Goal: Information Seeking & Learning: Learn about a topic

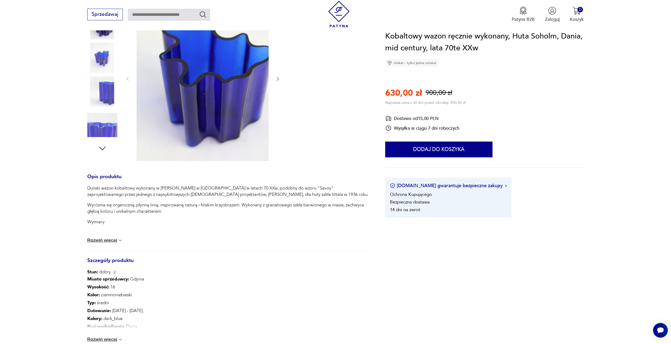
scroll to position [105, 0]
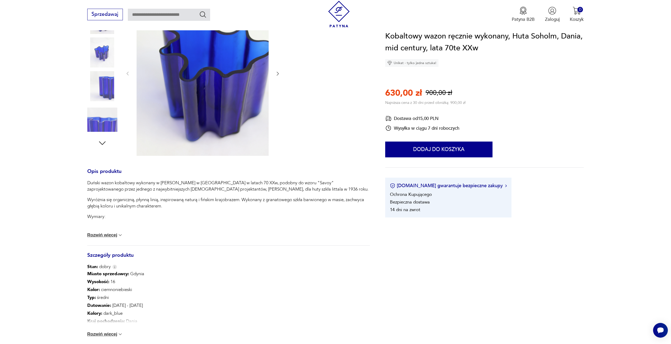
click at [107, 336] on button "Rozwiń więcej" at bounding box center [105, 334] width 36 height 5
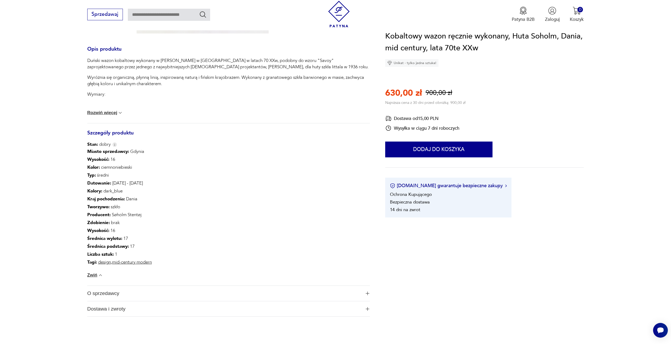
scroll to position [237, 0]
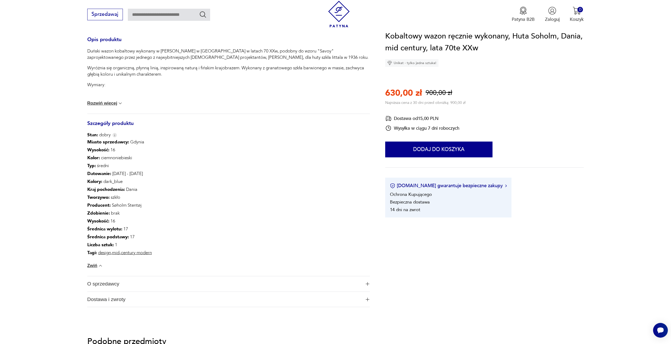
click at [102, 284] on span "O sprzedawcy" at bounding box center [224, 283] width 274 height 15
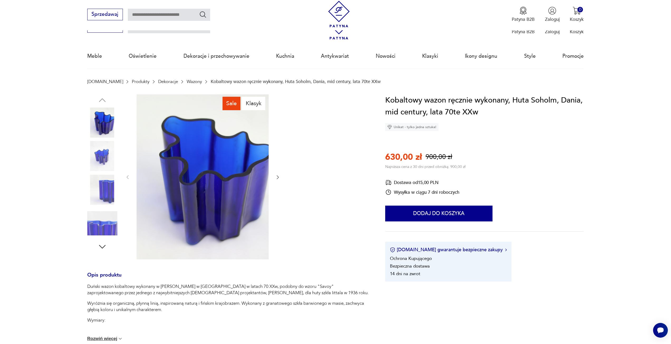
scroll to position [0, 0]
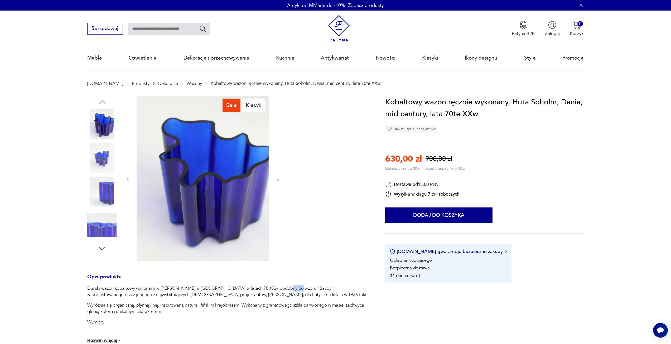
drag, startPoint x: 278, startPoint y: 288, endPoint x: 289, endPoint y: 290, distance: 10.9
click at [289, 290] on p "Duński wazon kobaltowy wykonany w hucie Soholm w Danii w latach 70 XXw, podobny…" at bounding box center [228, 291] width 283 height 13
copy p "Savoy"
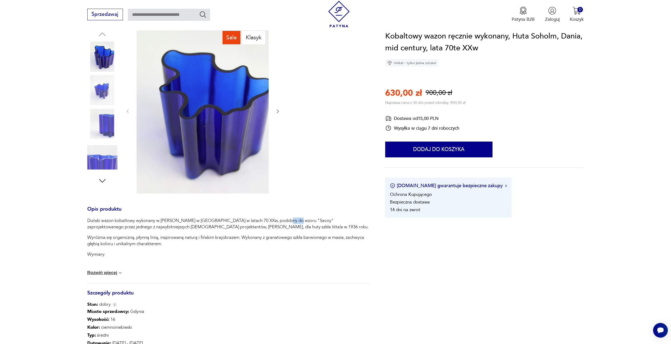
scroll to position [79, 0]
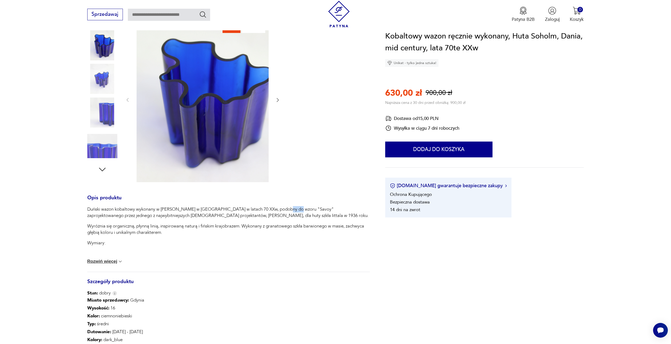
click at [106, 261] on button "Rozwiń więcej" at bounding box center [105, 261] width 36 height 5
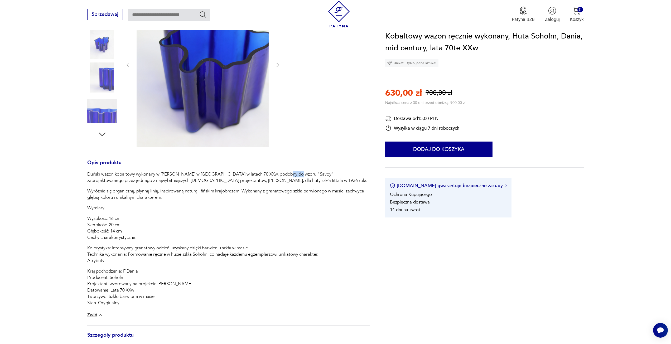
scroll to position [132, 0]
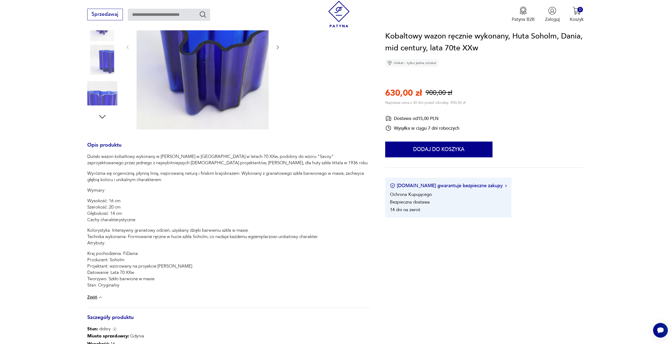
click at [239, 165] on p "Duński wazon kobaltowy wykonany w hucie Soholm w Danii w latach 70 XXw, podobny…" at bounding box center [228, 159] width 283 height 13
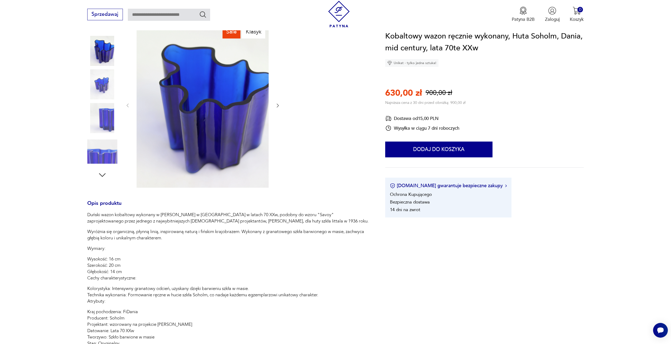
scroll to position [26, 0]
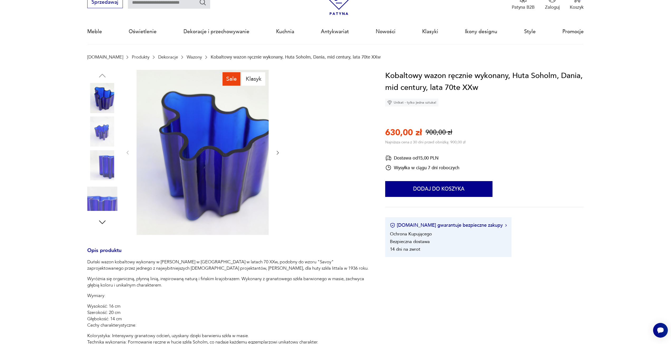
click at [277, 155] on icon "button" at bounding box center [277, 152] width 5 height 5
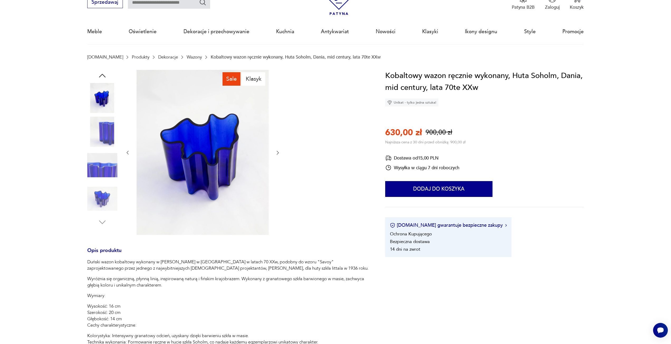
click at [277, 153] on icon "button" at bounding box center [277, 152] width 5 height 5
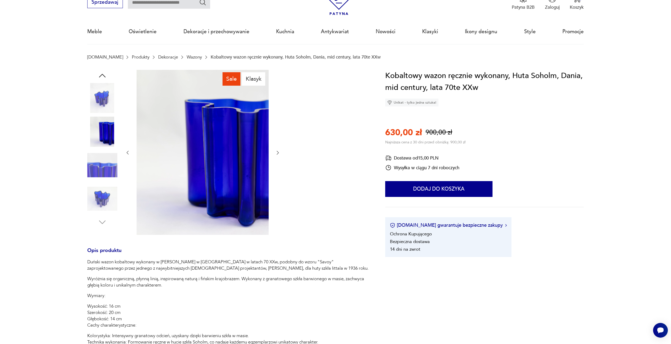
click at [277, 152] on icon "button" at bounding box center [277, 152] width 5 height 5
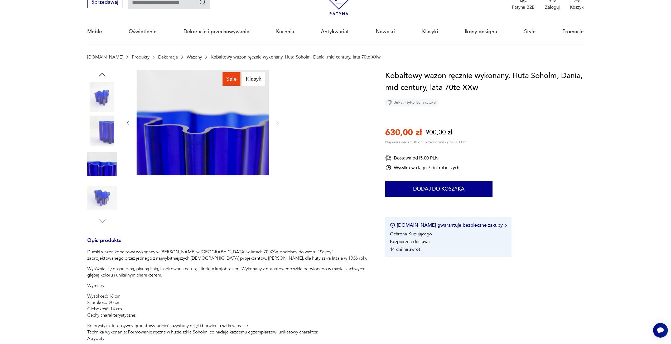
click at [278, 123] on icon "button" at bounding box center [277, 123] width 5 height 5
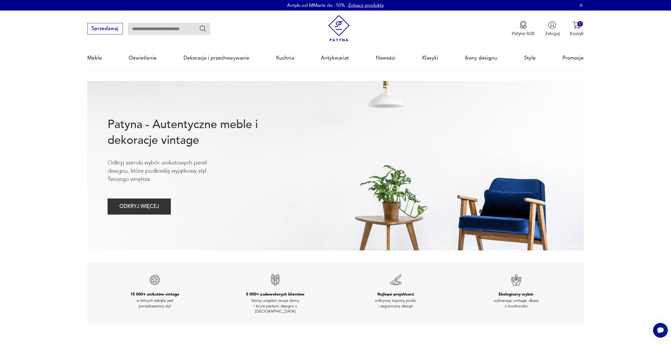
click at [159, 31] on input "text" at bounding box center [169, 29] width 82 height 12
type input "*******"
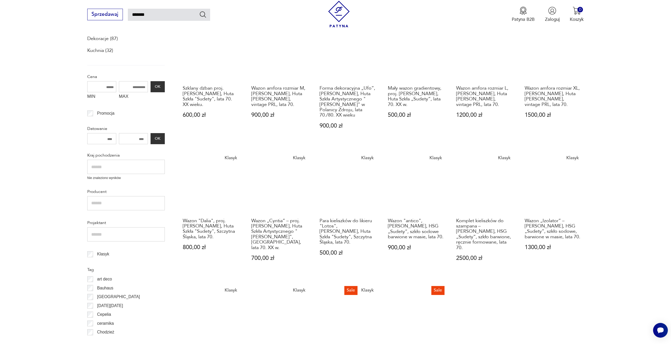
scroll to position [109, 0]
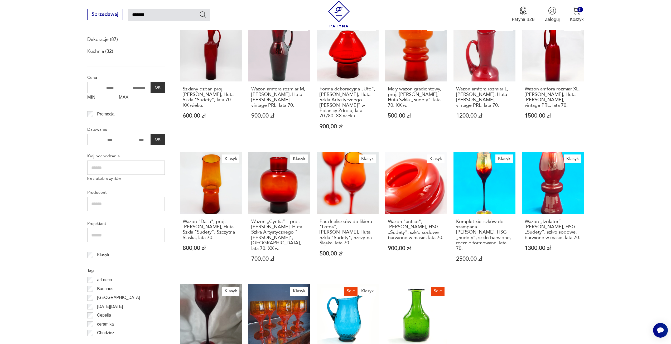
click at [127, 86] on input "MAX" at bounding box center [133, 87] width 29 height 11
drag, startPoint x: 129, startPoint y: 87, endPoint x: 166, endPoint y: 88, distance: 37.2
click at [166, 88] on section "Filtruj produkty Antykwariat (1) Dekoracje (87) Kuchnia (32) Cena MIN MAX OK Pr…" at bounding box center [335, 231] width 671 height 462
drag, startPoint x: 124, startPoint y: 91, endPoint x: 130, endPoint y: 87, distance: 6.8
click at [125, 90] on input "MAX" at bounding box center [133, 87] width 29 height 11
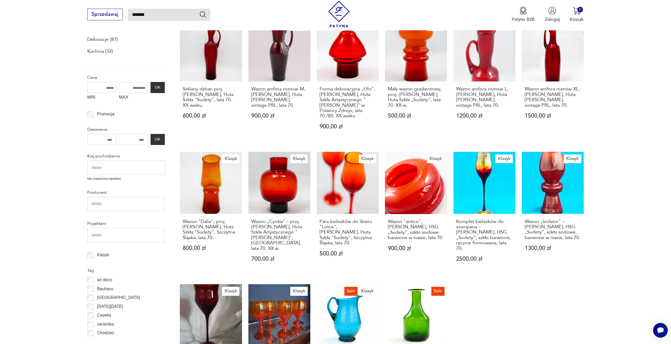
click at [130, 87] on input "MAX" at bounding box center [133, 87] width 29 height 11
click at [131, 88] on input "MAX" at bounding box center [133, 87] width 29 height 11
click at [106, 88] on input "MIN" at bounding box center [101, 87] width 29 height 11
click at [94, 96] on label "MIN" at bounding box center [101, 98] width 29 height 10
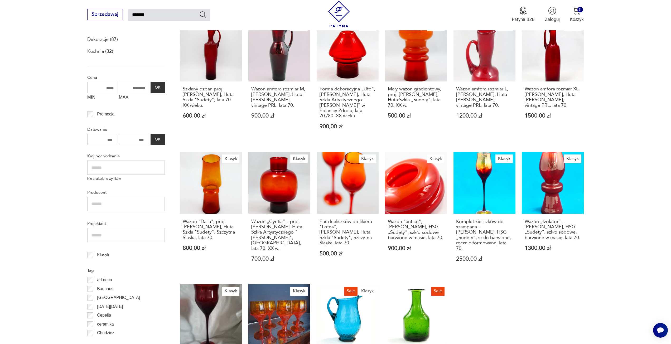
click at [94, 93] on input "MIN" at bounding box center [101, 87] width 29 height 11
click at [127, 99] on label "MAX" at bounding box center [133, 98] width 29 height 10
click at [127, 93] on input "MAX" at bounding box center [133, 87] width 29 height 11
click at [157, 90] on button "OK" at bounding box center [158, 87] width 14 height 11
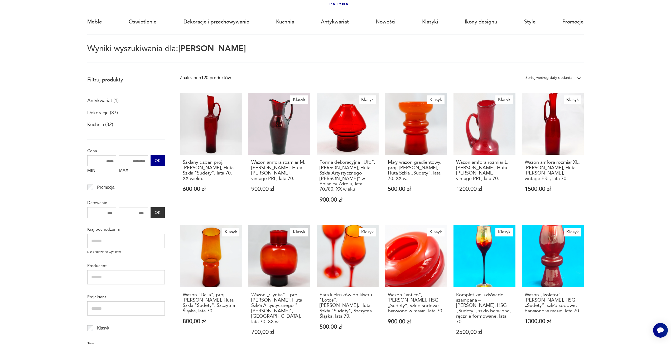
scroll to position [30, 0]
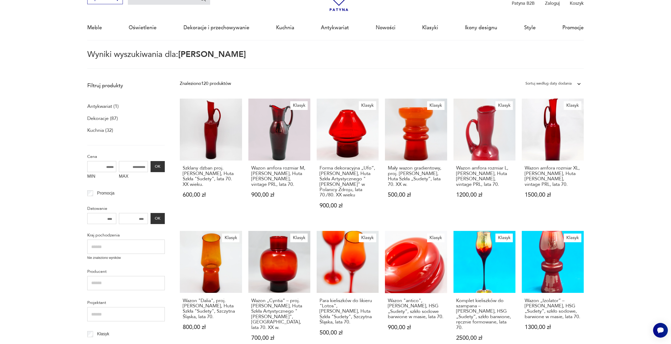
click at [134, 169] on input "MAX" at bounding box center [133, 166] width 29 height 11
click at [129, 166] on input "MAX" at bounding box center [133, 166] width 29 height 11
drag, startPoint x: 141, startPoint y: 167, endPoint x: 124, endPoint y: 187, distance: 27.0
click at [139, 169] on input "MAX" at bounding box center [133, 166] width 29 height 11
click at [140, 165] on input "MAX" at bounding box center [133, 166] width 29 height 11
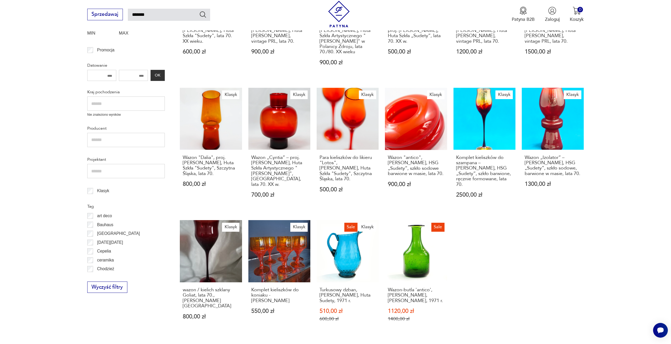
scroll to position [189, 0]
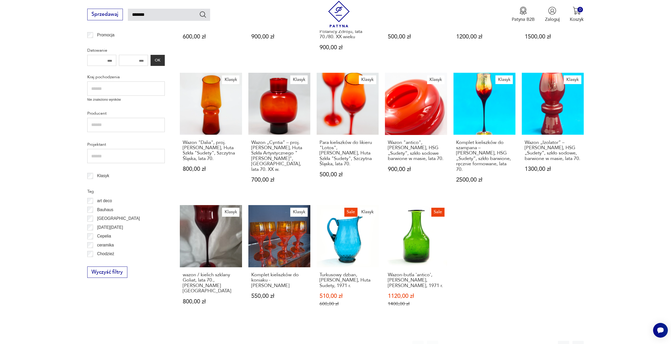
drag, startPoint x: 152, startPoint y: 186, endPoint x: 115, endPoint y: 98, distance: 95.4
drag, startPoint x: 115, startPoint y: 98, endPoint x: 59, endPoint y: 250, distance: 162.2
click at [57, 252] on section "Filtruj produkty Antykwariat (1) Dekoracje (87) Kuchnia (32) Cena MIN MAX OK Pr…" at bounding box center [335, 152] width 671 height 462
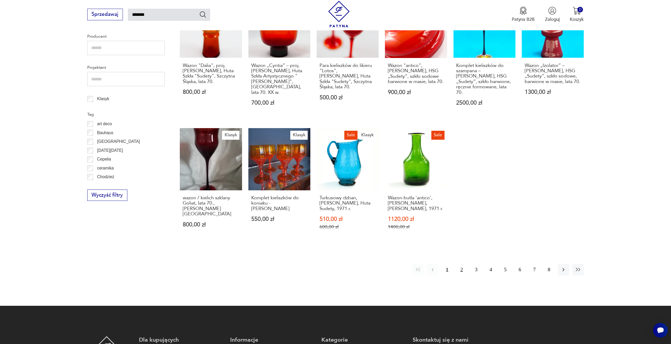
scroll to position [268, 0]
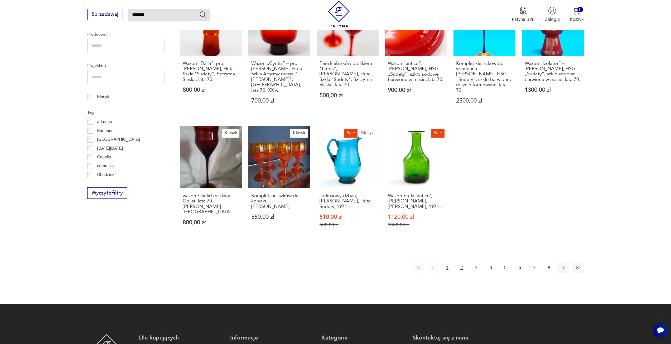
click at [459, 266] on button "2" at bounding box center [461, 267] width 11 height 11
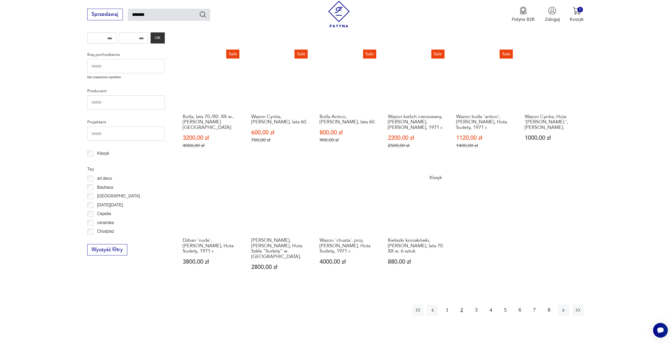
scroll to position [241, 0]
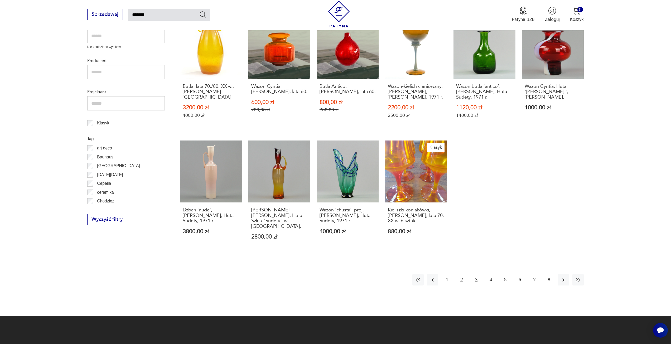
click at [478, 279] on button "3" at bounding box center [476, 279] width 11 height 11
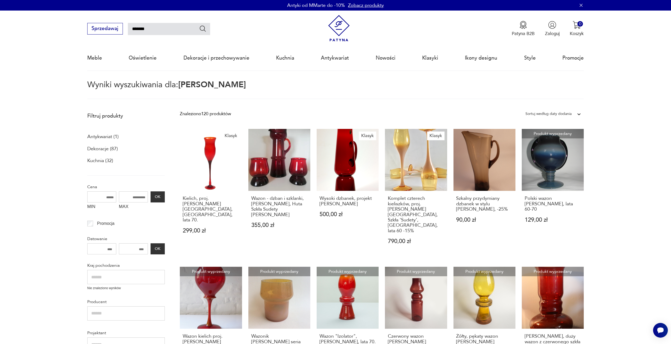
drag, startPoint x: 157, startPoint y: 26, endPoint x: 98, endPoint y: 43, distance: 61.5
click at [106, 37] on div "Sprzedawaj ******* Patyna B2B Zaloguj 0 Koszyk Twój koszyk ( 0 ) Brak produktów…" at bounding box center [335, 26] width 497 height 30
type input "*****"
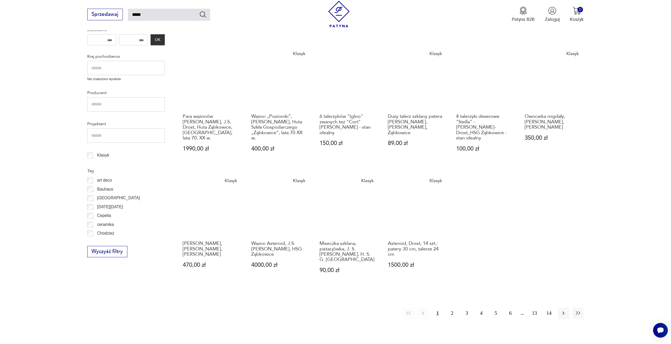
scroll to position [241, 0]
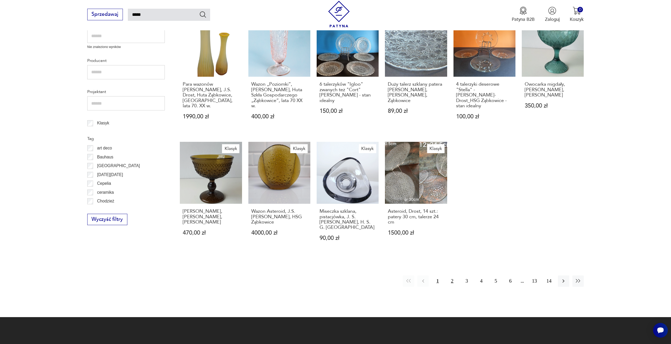
click at [455, 276] on button "2" at bounding box center [451, 281] width 11 height 11
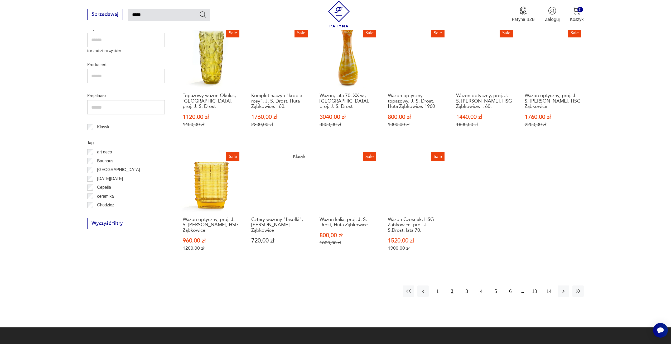
scroll to position [294, 0]
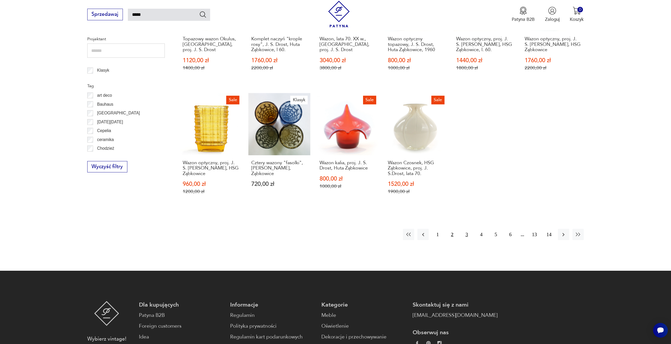
click at [464, 234] on button "3" at bounding box center [466, 234] width 11 height 11
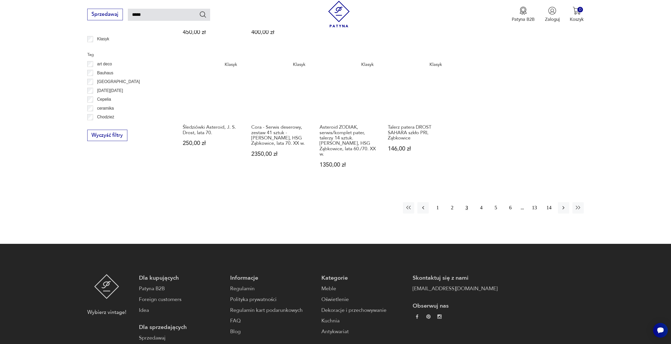
scroll to position [347, 0]
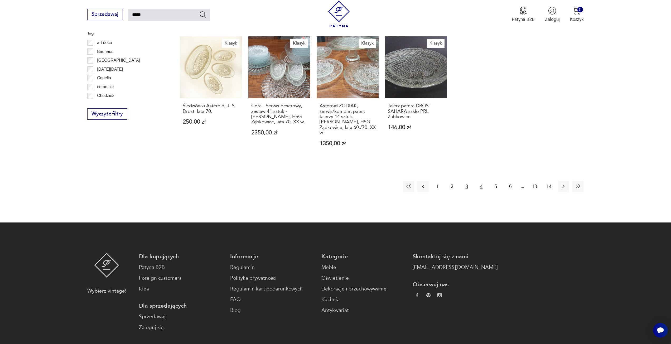
click at [482, 181] on button "4" at bounding box center [481, 186] width 11 height 11
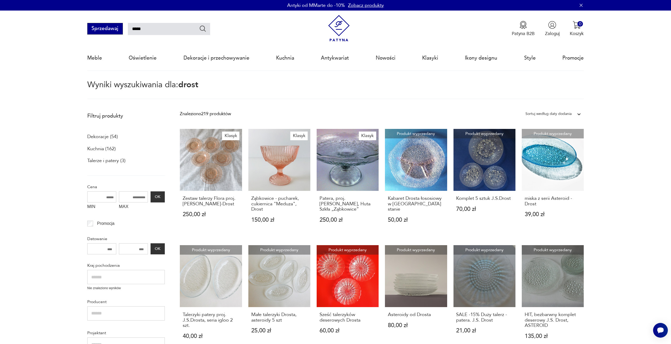
drag, startPoint x: 158, startPoint y: 26, endPoint x: 113, endPoint y: 29, distance: 44.7
click at [118, 29] on div "Sprzedawaj *****" at bounding box center [148, 29] width 123 height 12
type input "**********"
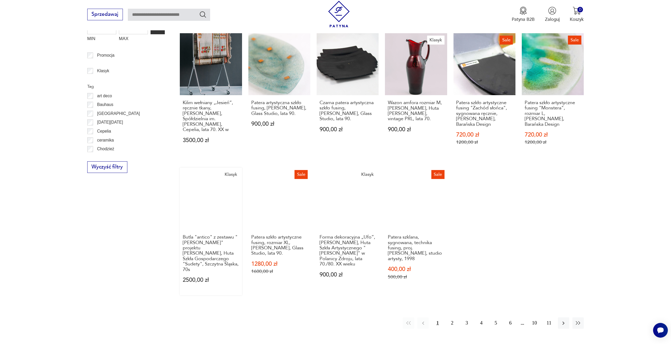
scroll to position [405, 0]
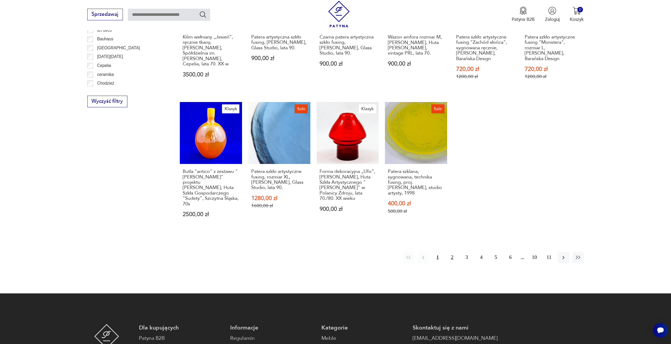
click at [453, 254] on button "2" at bounding box center [451, 257] width 11 height 11
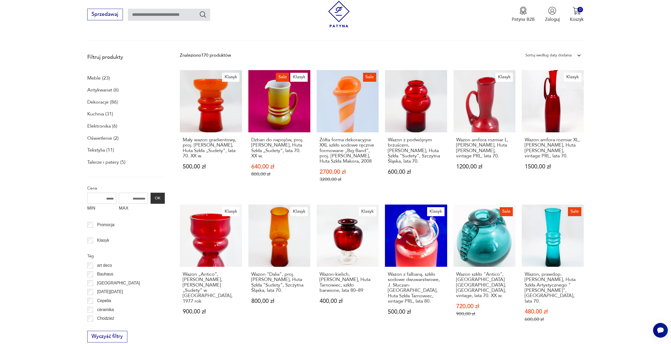
scroll to position [167, 0]
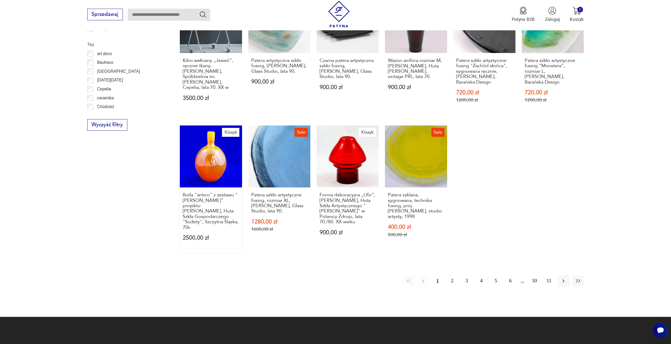
scroll to position [396, 0]
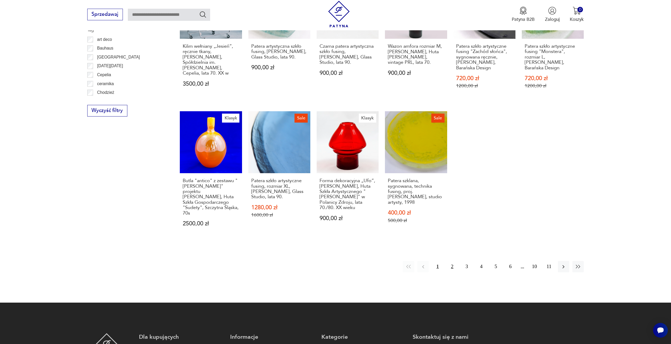
click at [450, 261] on button "2" at bounding box center [451, 266] width 11 height 11
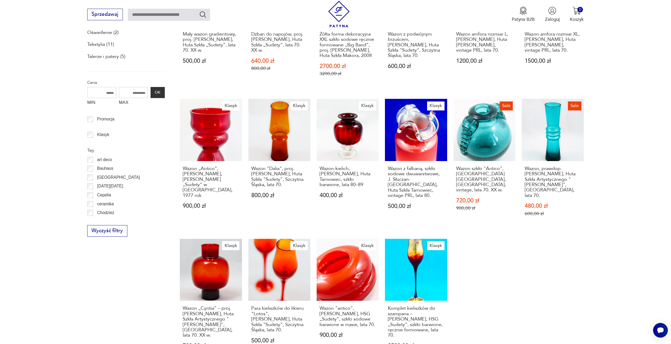
scroll to position [326, 0]
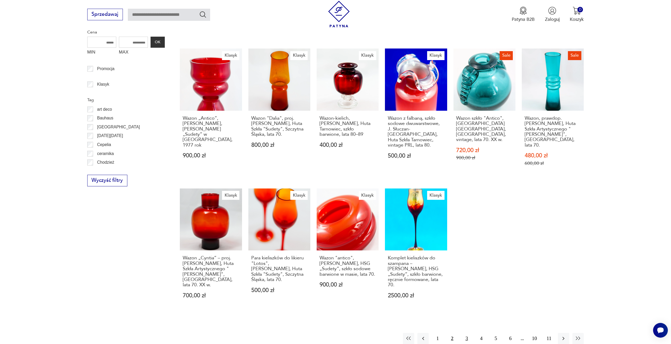
click at [465, 333] on button "3" at bounding box center [466, 338] width 11 height 11
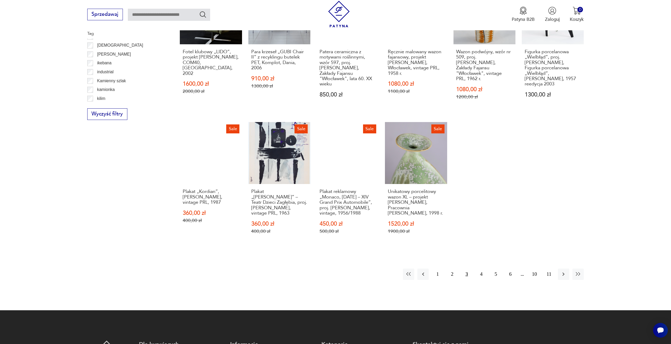
scroll to position [405, 0]
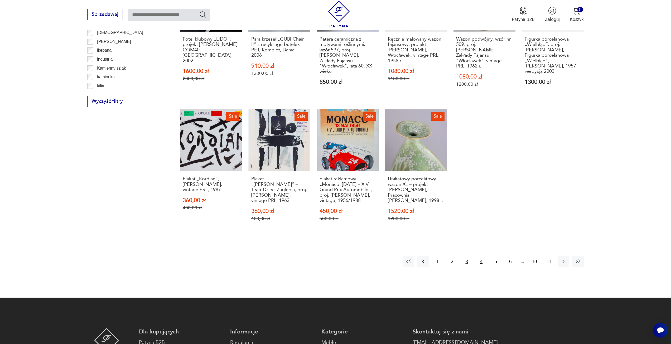
click at [480, 257] on button "4" at bounding box center [481, 261] width 11 height 11
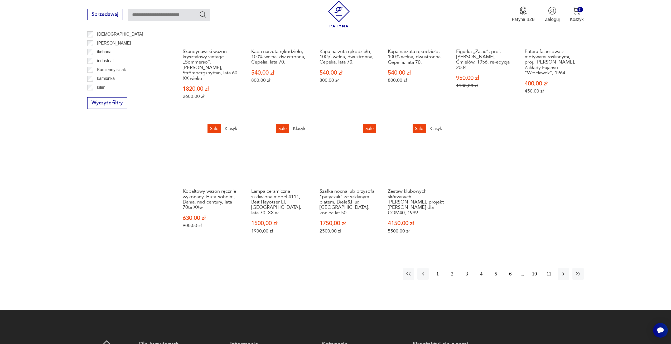
scroll to position [405, 0]
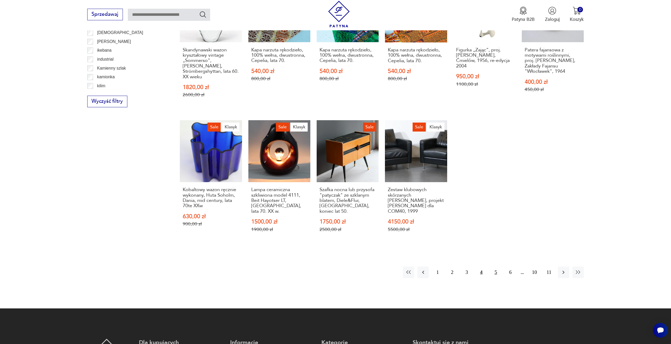
click at [495, 271] on button "5" at bounding box center [495, 272] width 11 height 11
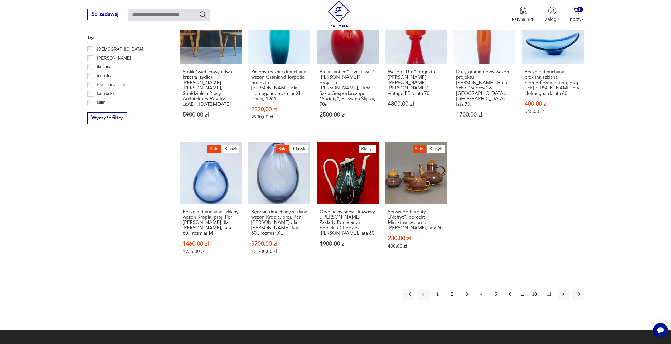
scroll to position [405, 0]
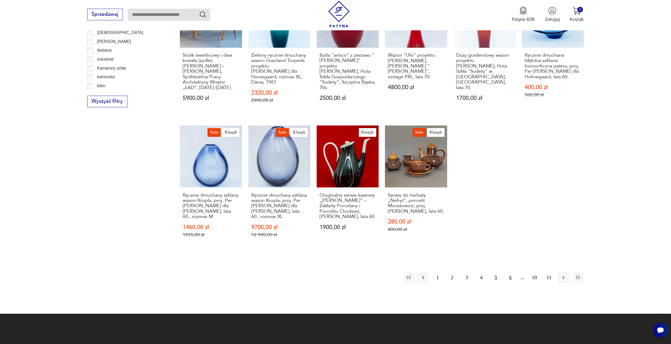
click at [511, 272] on button "6" at bounding box center [510, 277] width 11 height 11
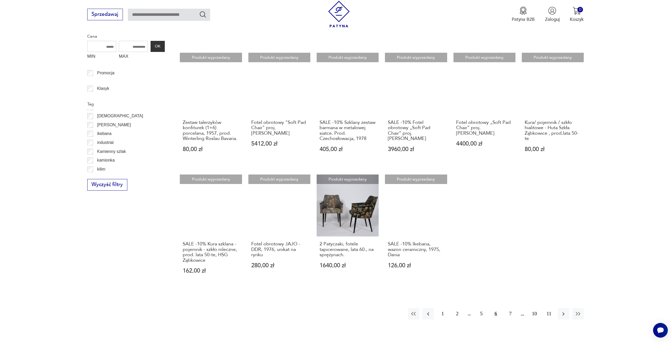
scroll to position [378, 0]
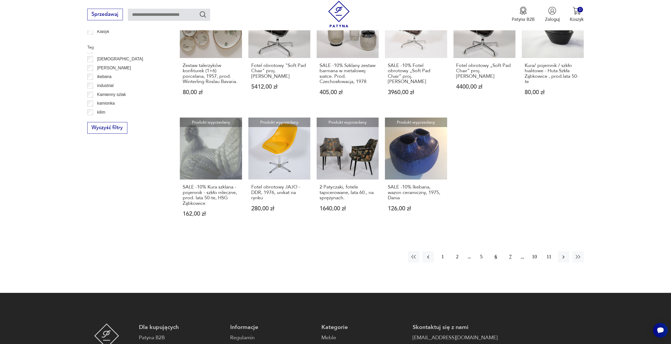
click at [509, 251] on button "7" at bounding box center [510, 256] width 11 height 11
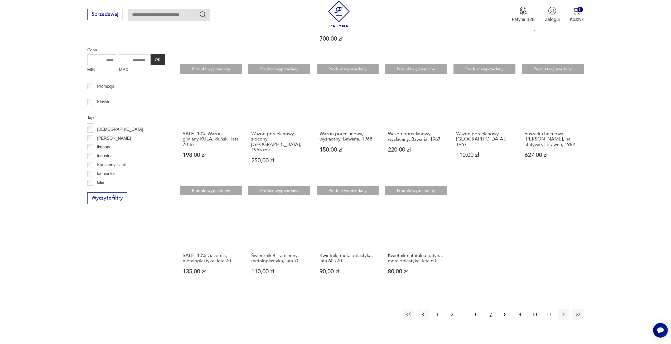
scroll to position [352, 0]
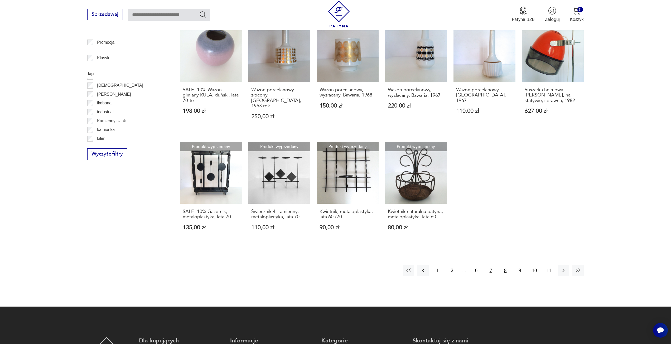
click at [510, 265] on button "8" at bounding box center [505, 270] width 11 height 11
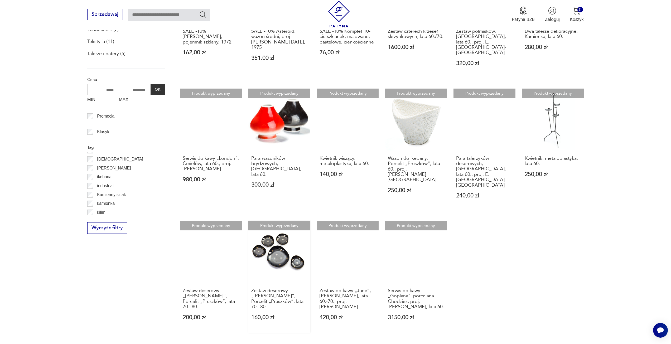
scroll to position [299, 0]
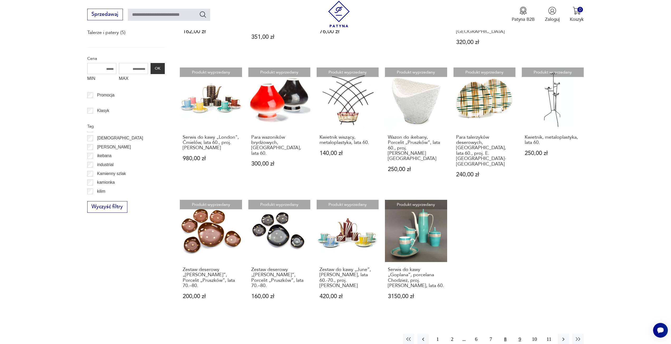
click at [517, 334] on button "9" at bounding box center [519, 339] width 11 height 11
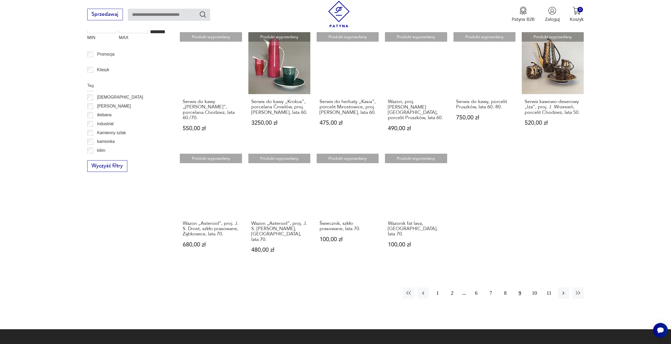
scroll to position [378, 0]
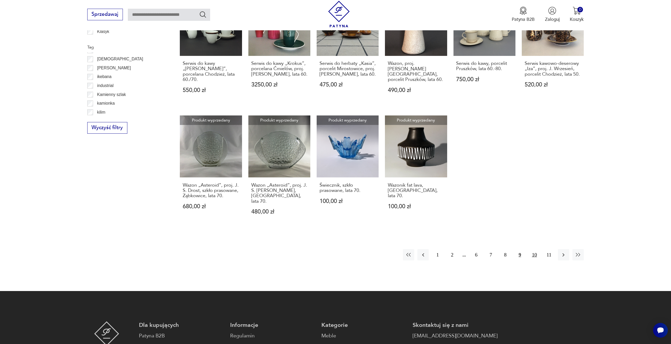
click at [538, 249] on button "10" at bounding box center [534, 254] width 11 height 11
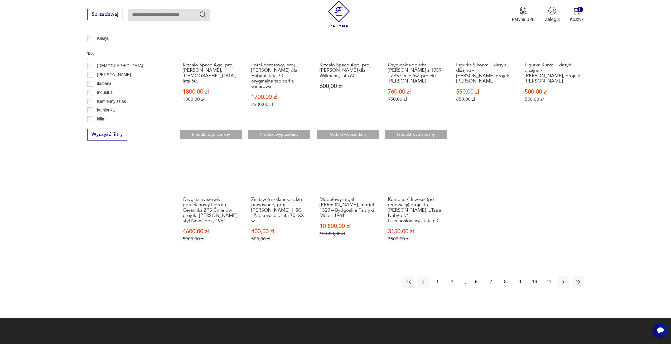
scroll to position [431, 0]
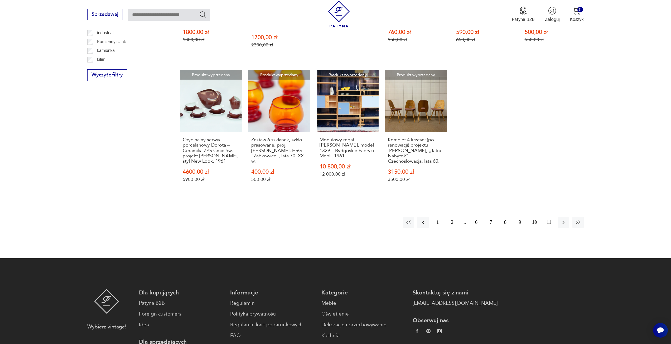
click at [551, 218] on button "11" at bounding box center [548, 222] width 11 height 11
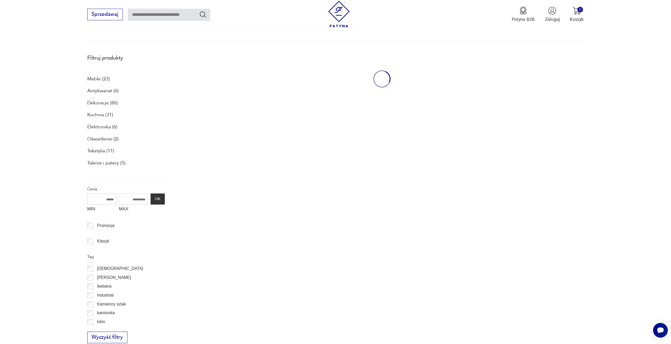
scroll to position [141, 0]
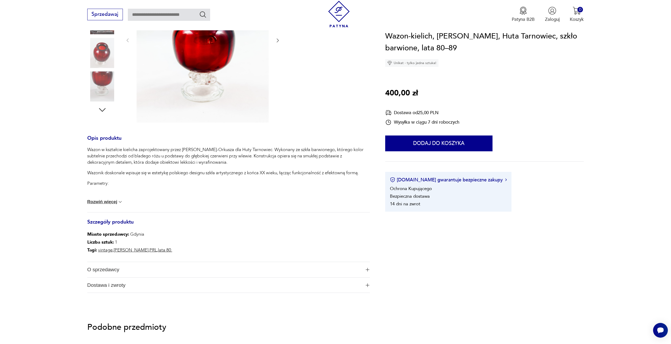
scroll to position [105, 0]
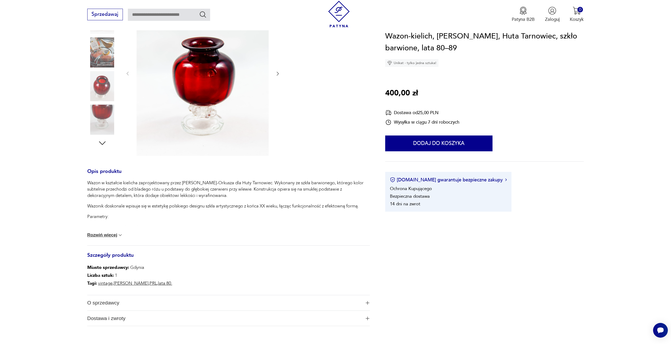
click at [113, 234] on button "Rozwiń więcej" at bounding box center [105, 235] width 36 height 5
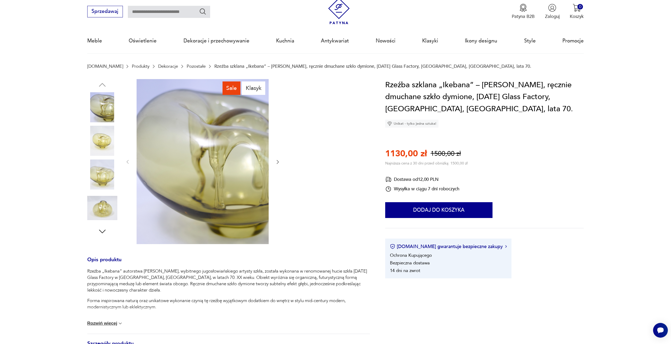
scroll to position [53, 0]
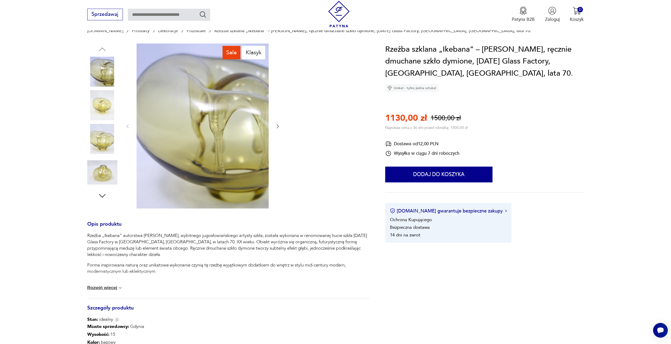
click at [110, 290] on button "Rozwiń więcej" at bounding box center [105, 287] width 36 height 5
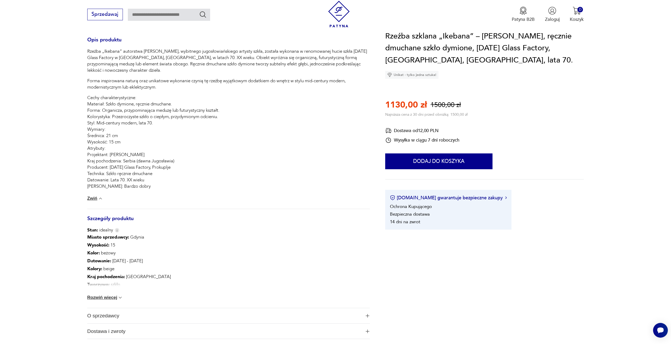
scroll to position [237, 0]
click at [116, 296] on button "Rozwiń więcej" at bounding box center [105, 297] width 36 height 5
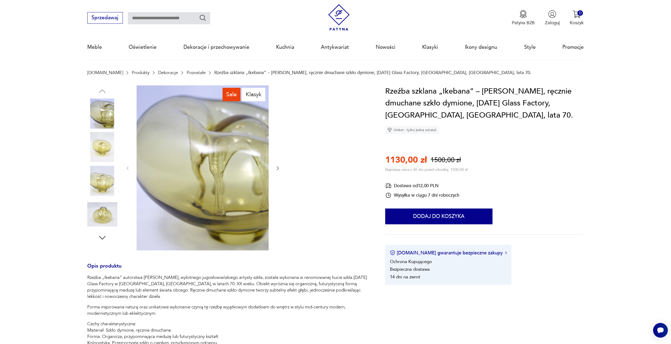
scroll to position [0, 0]
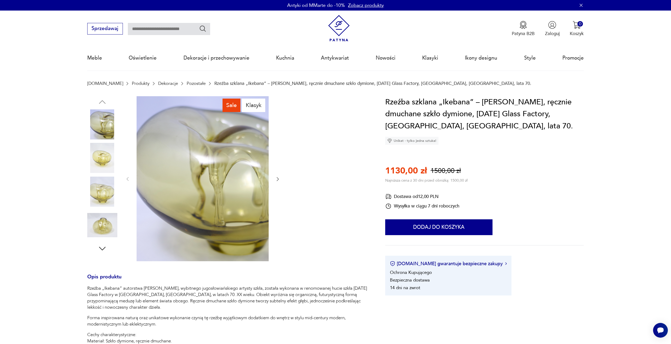
click at [276, 179] on icon "button" at bounding box center [277, 178] width 5 height 5
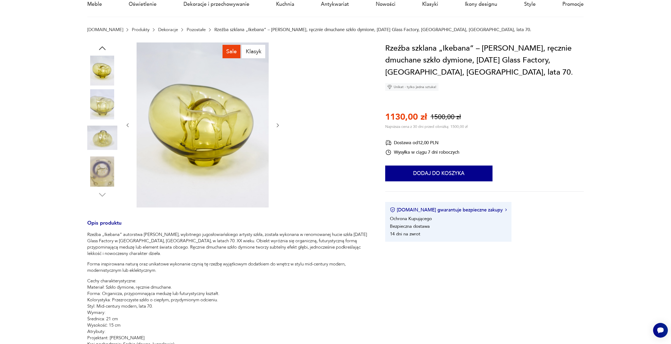
scroll to position [26, 0]
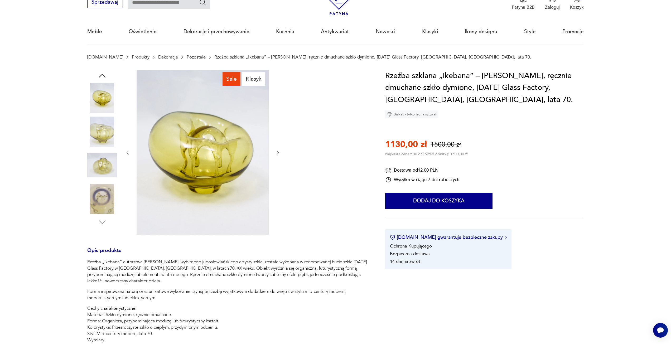
click at [277, 154] on icon "button" at bounding box center [277, 152] width 5 height 5
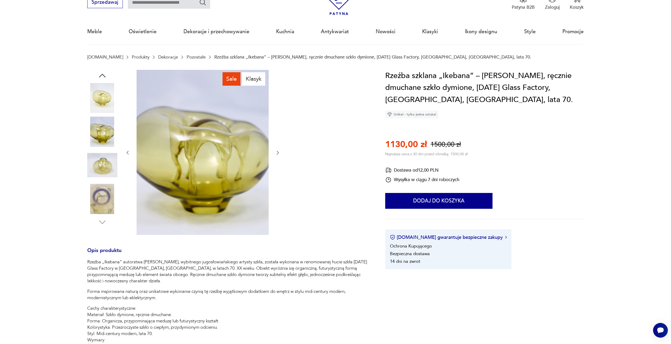
click at [277, 153] on icon "button" at bounding box center [277, 152] width 5 height 5
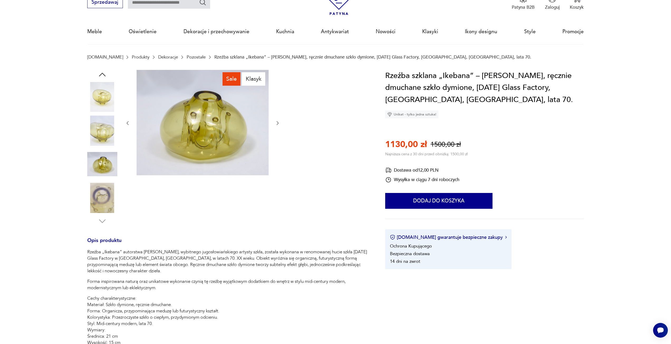
click at [279, 122] on icon "button" at bounding box center [277, 123] width 5 height 5
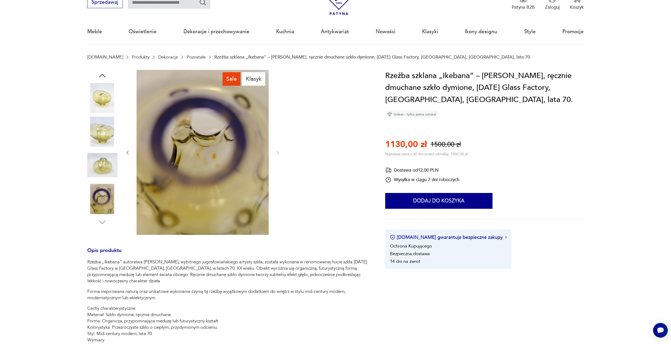
click at [127, 153] on icon "button" at bounding box center [128, 153] width 2 height 4
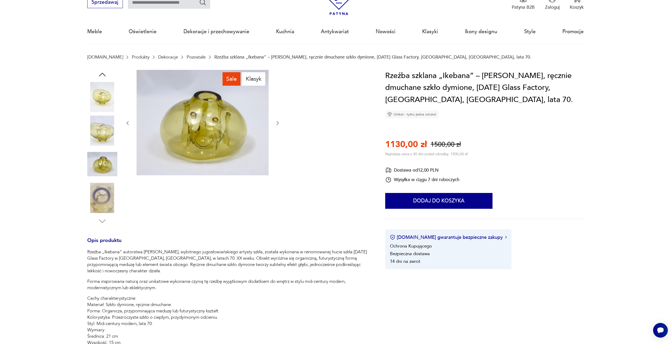
click at [127, 153] on div at bounding box center [203, 123] width 156 height 107
click at [127, 122] on icon "button" at bounding box center [128, 123] width 2 height 4
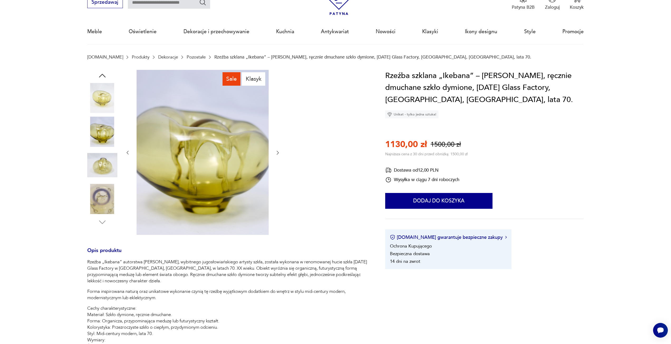
click at [127, 122] on div at bounding box center [203, 153] width 156 height 166
click at [126, 155] on icon "button" at bounding box center [127, 152] width 5 height 5
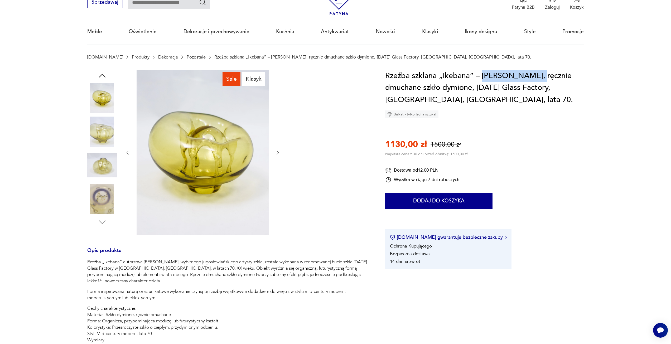
drag, startPoint x: 483, startPoint y: 74, endPoint x: 539, endPoint y: 74, distance: 56.4
click at [539, 74] on h1 "Rzeźba szklana „Ikebana” – [PERSON_NAME], ręcznie dmuchane szkło dymione, [DATE…" at bounding box center [484, 88] width 199 height 36
copy h1 "[PERSON_NAME]"
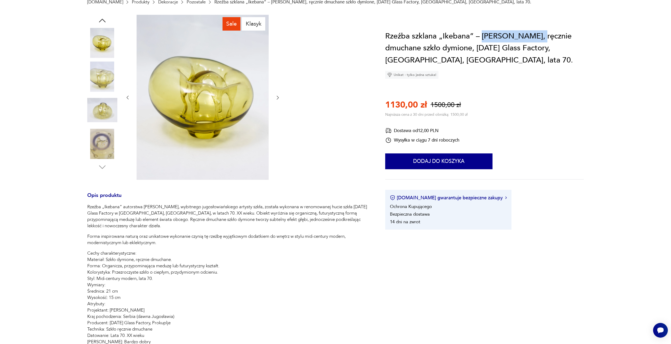
scroll to position [105, 0]
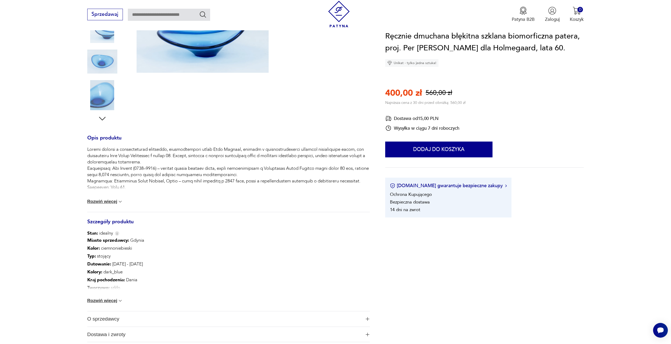
scroll to position [132, 0]
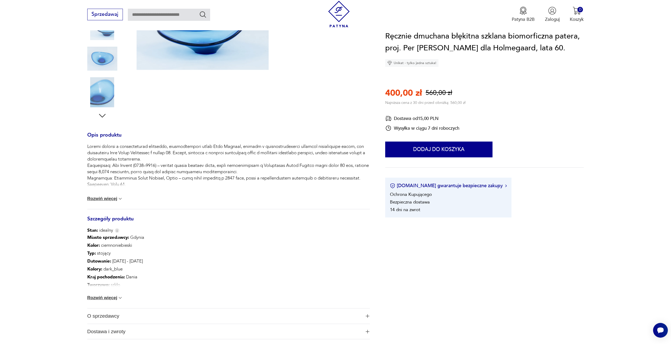
click at [99, 197] on button "Rozwiń więcej" at bounding box center [105, 198] width 36 height 5
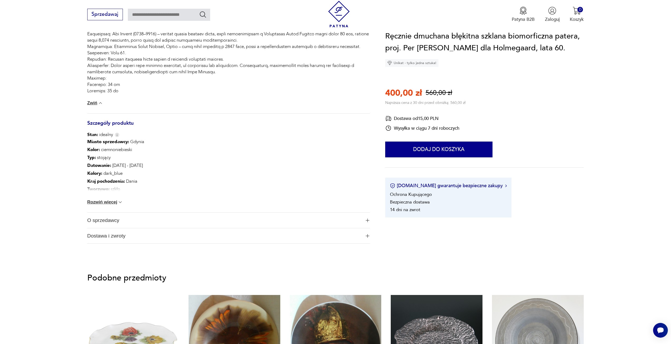
scroll to position [264, 0]
drag, startPoint x: 101, startPoint y: 202, endPoint x: 85, endPoint y: 194, distance: 18.6
click at [101, 202] on button "Rozwiń więcej" at bounding box center [105, 201] width 36 height 5
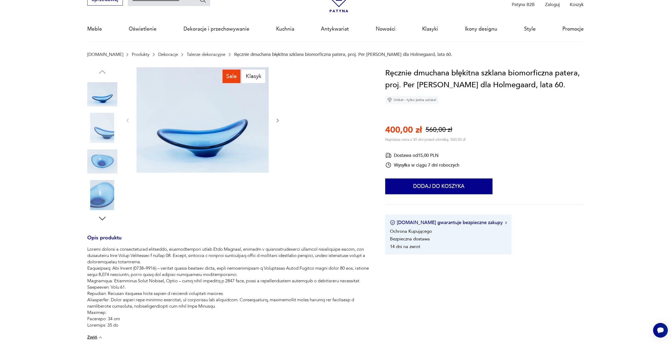
scroll to position [26, 0]
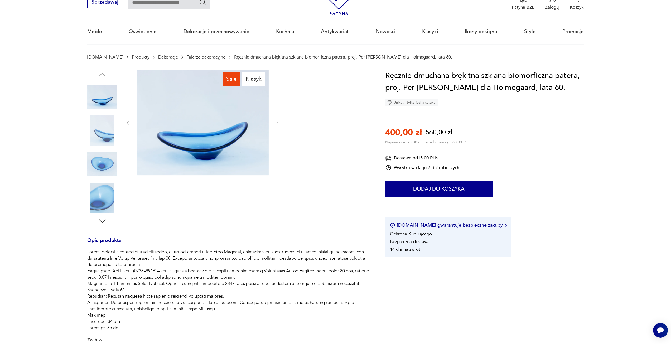
click at [279, 124] on icon "button" at bounding box center [277, 123] width 5 height 5
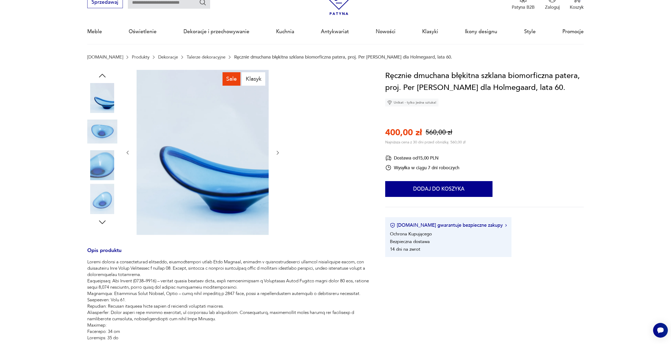
click at [278, 153] on icon "button" at bounding box center [277, 152] width 5 height 5
